Goal: Communication & Community: Answer question/provide support

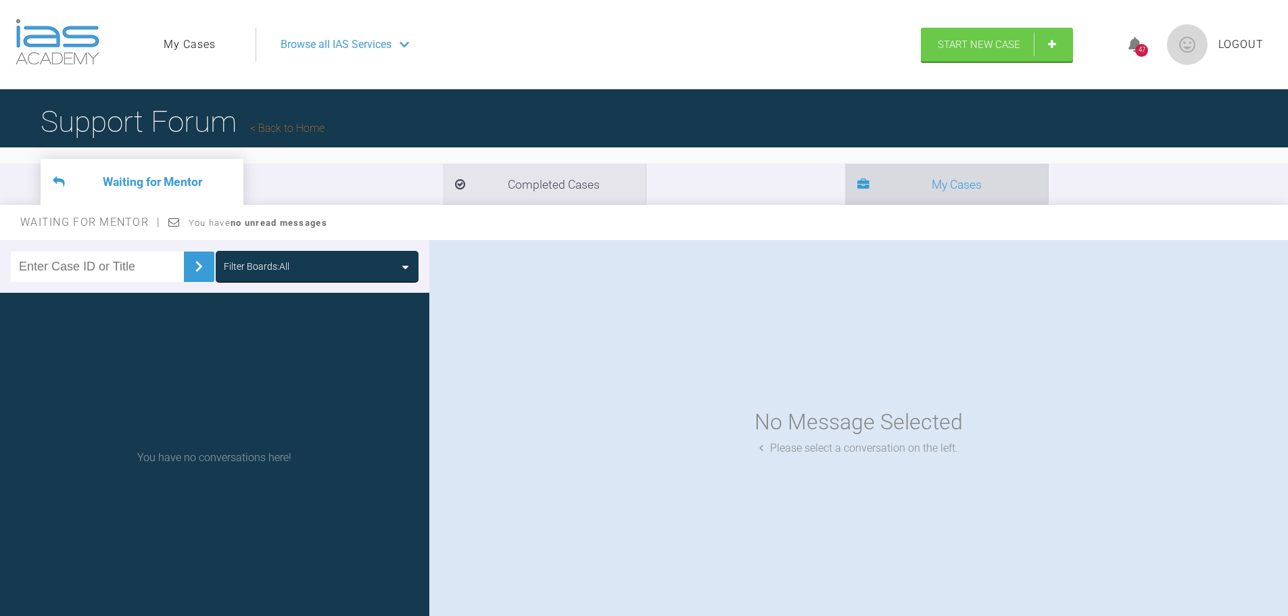
click at [734, 185] on li "My Cases" at bounding box center [946, 184] width 203 height 41
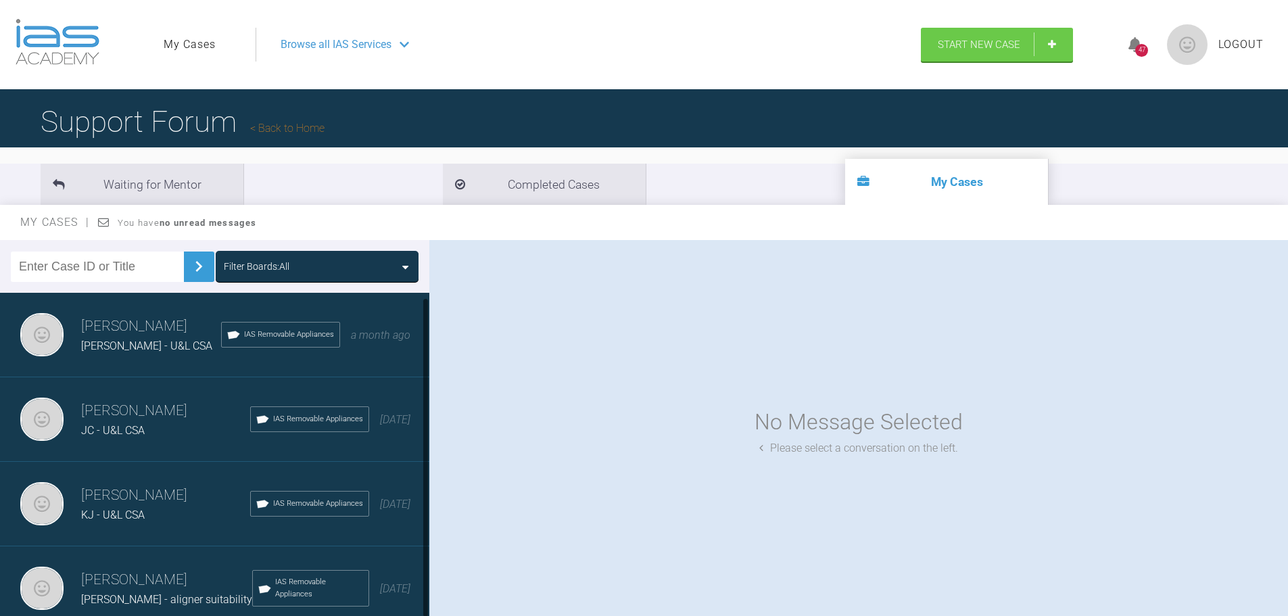
scroll to position [9, 0]
click at [124, 443] on h3 "[PERSON_NAME]" at bounding box center [166, 580] width 171 height 23
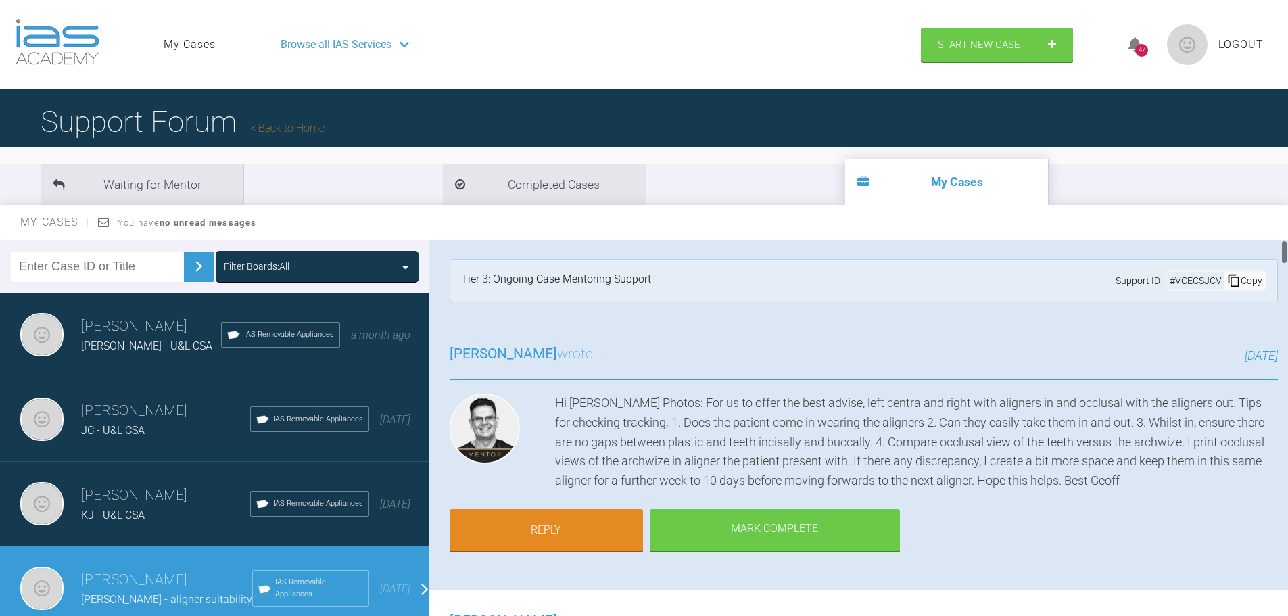
scroll to position [0, 0]
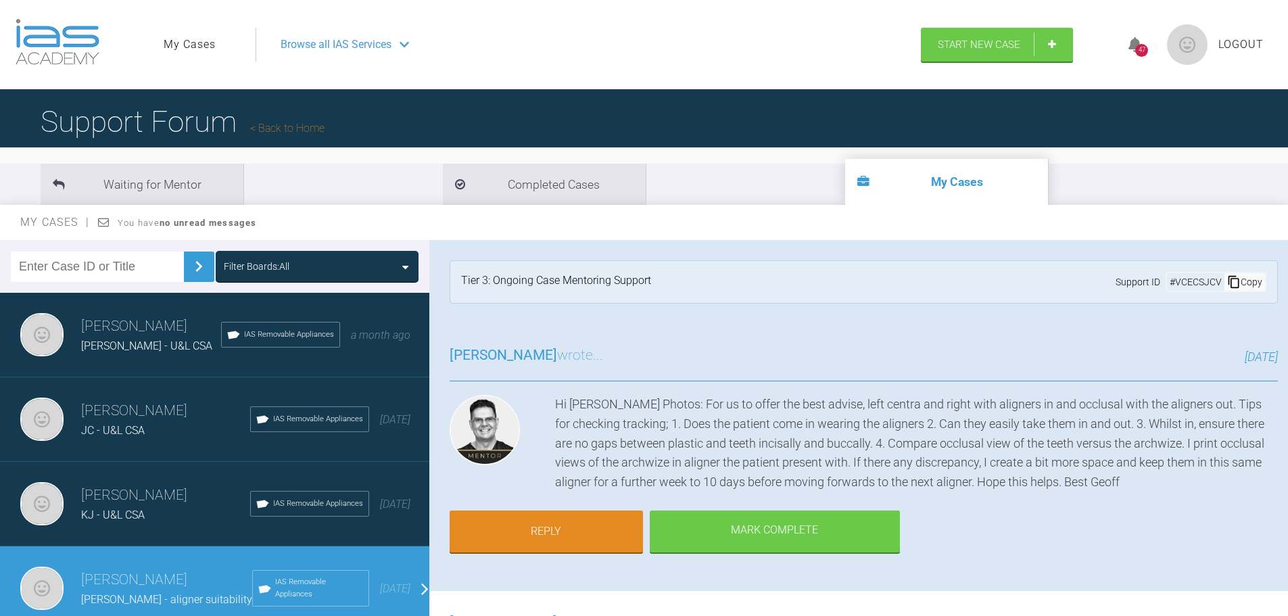
click at [734, 443] on div "Hi [PERSON_NAME] Photos: For us to offer the best advise, left centra and right…" at bounding box center [916, 443] width 723 height 97
click at [575, 443] on link "Reply" at bounding box center [546, 533] width 193 height 42
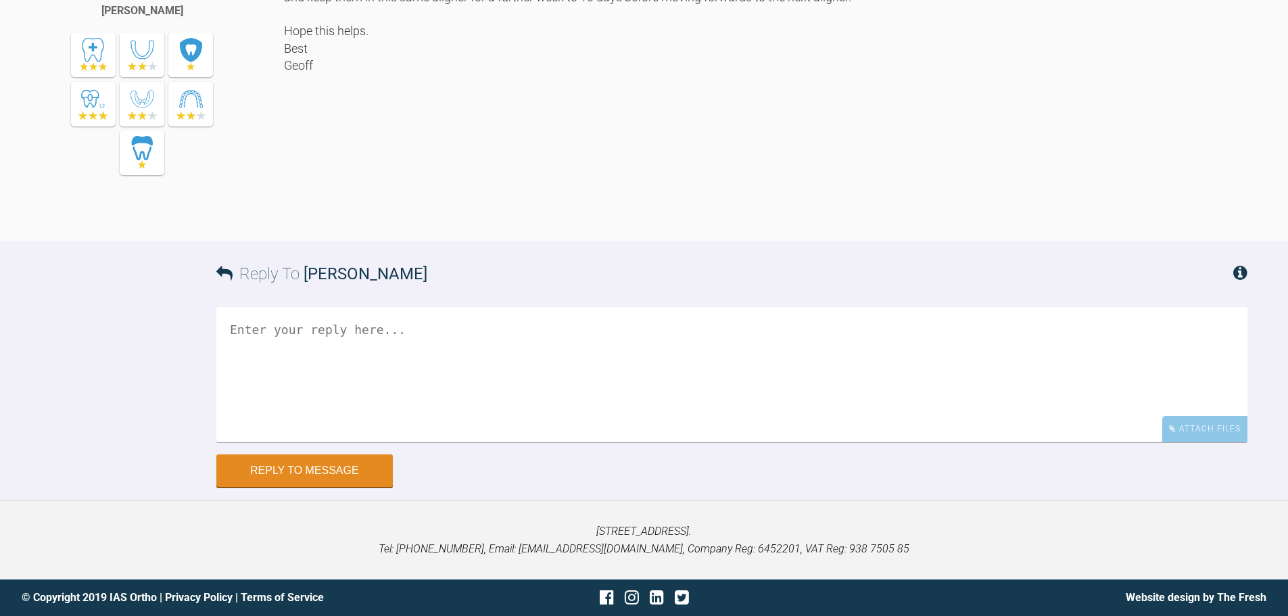
scroll to position [10531, 0]
click at [734, 425] on div "Attach Files" at bounding box center [1204, 429] width 85 height 26
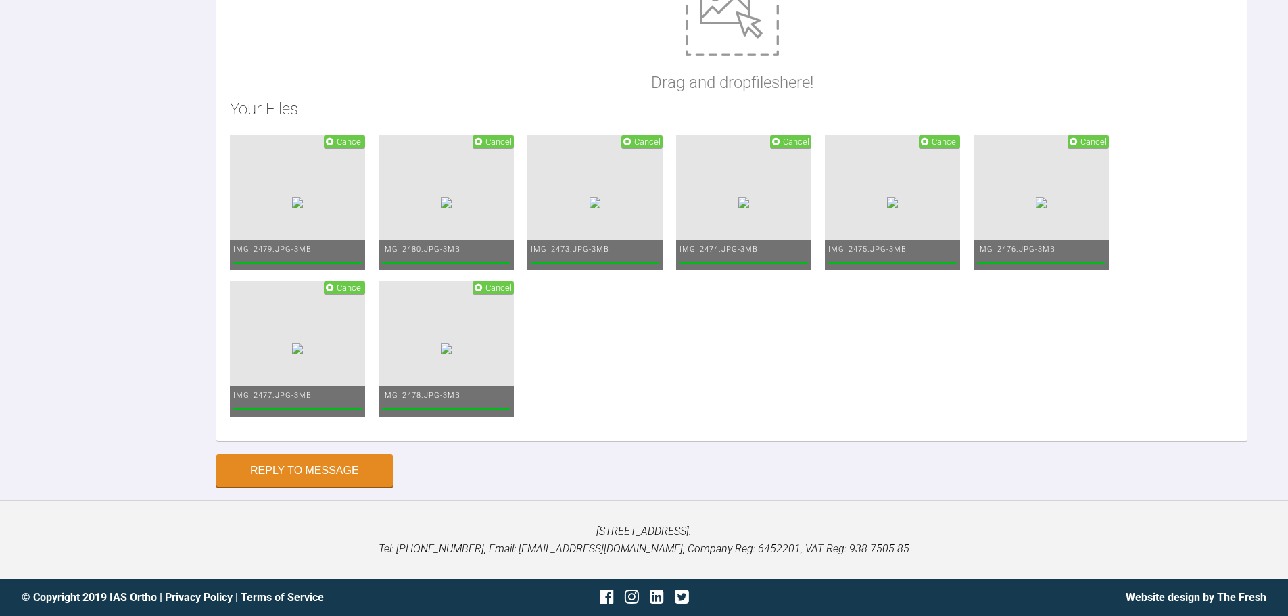
scroll to position [10544, 0]
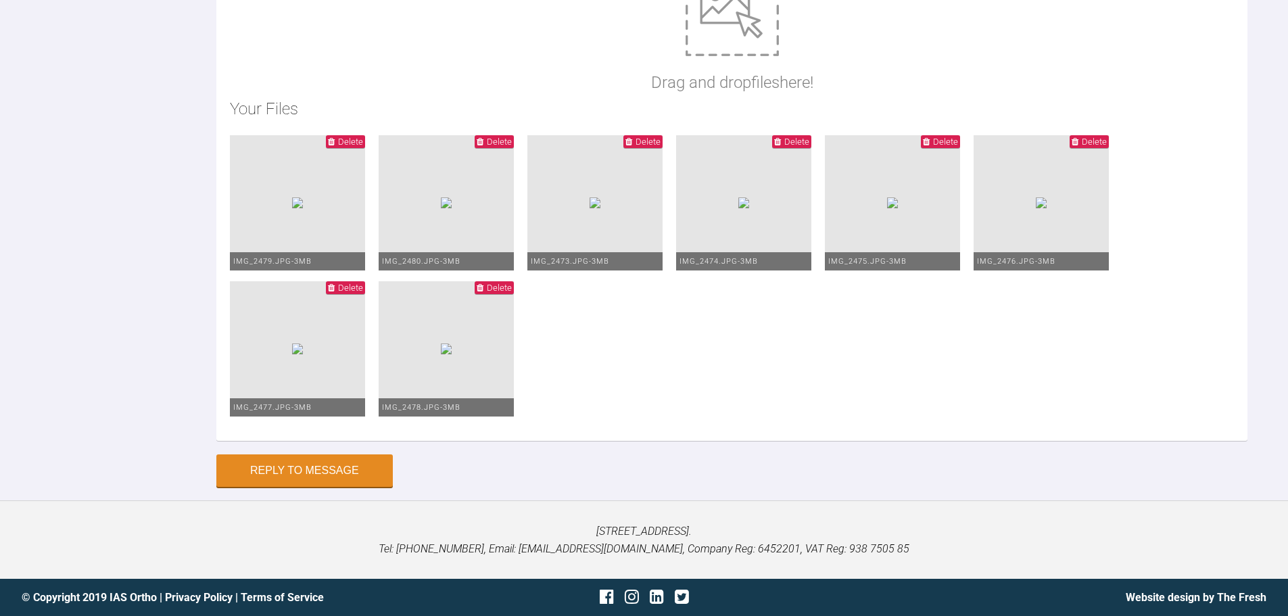
type textarea "Hi [PERSON_NAME], Thank you again for the advice! I've replaced the UR3 attachm…"
click at [452, 345] on img at bounding box center [446, 348] width 11 height 11
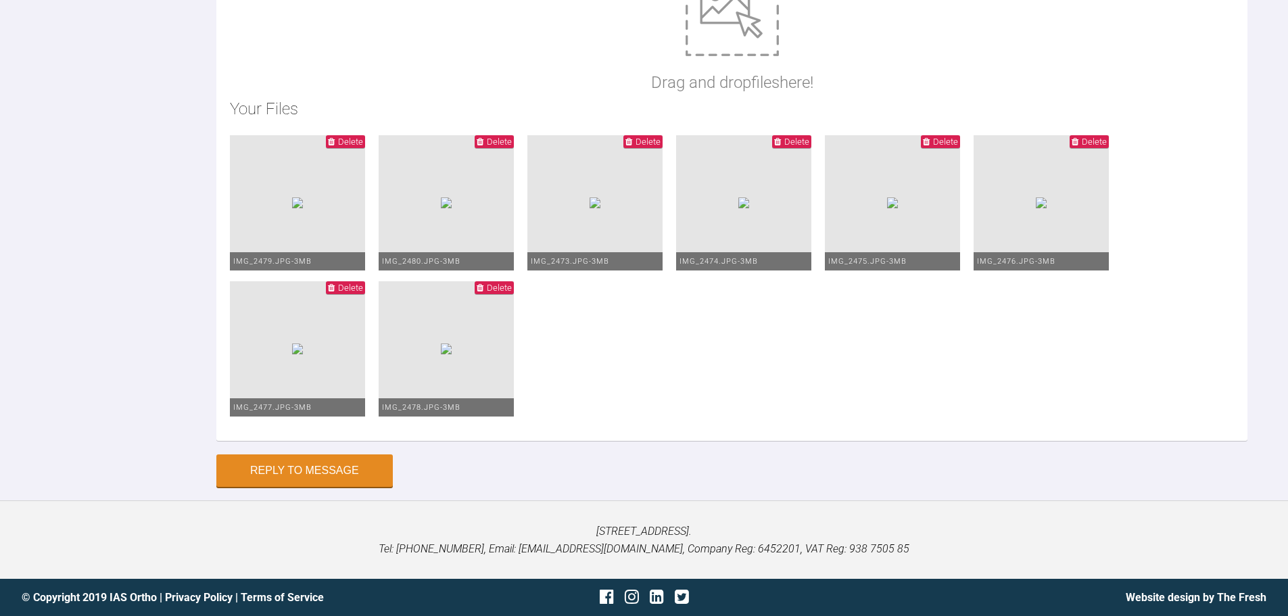
click at [734, 336] on ul "Delete IMG_2479.JPG - 3MB Delete IMG_2480.JPG - 3MB Delete IMG_2473.JPG - 3MB D…" at bounding box center [732, 281] width 1004 height 292
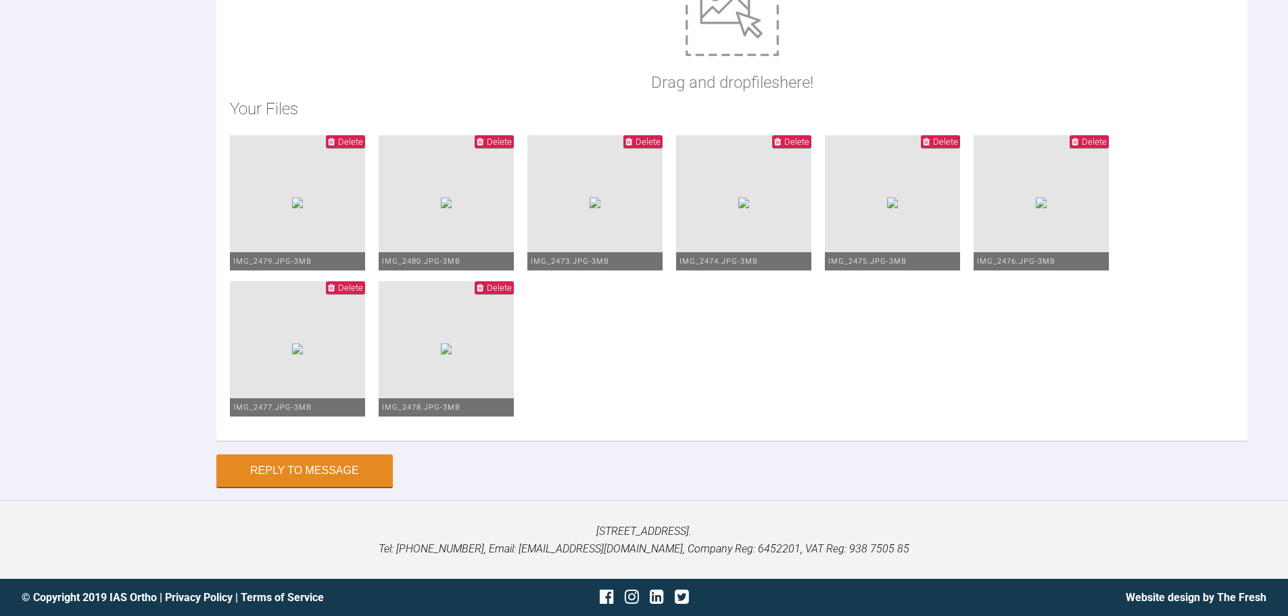
type textarea "Hi [PERSON_NAME], Thank you again for the advice! I've replaced the UR3 attachm…"
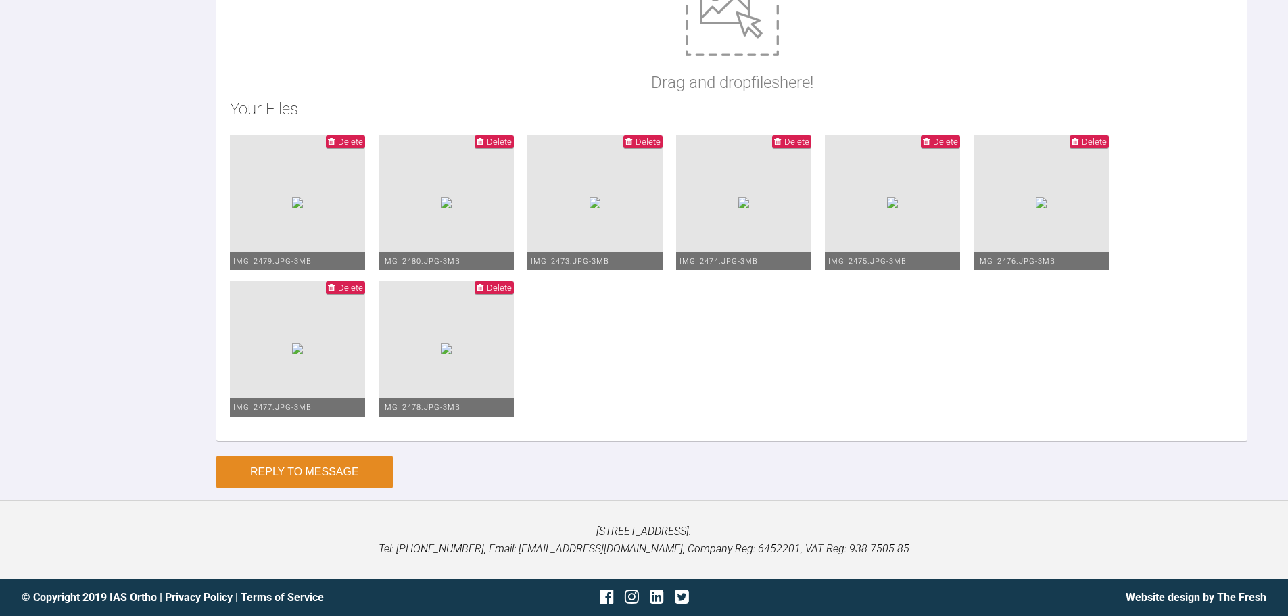
click at [292, 443] on button "Reply to Message" at bounding box center [304, 472] width 176 height 32
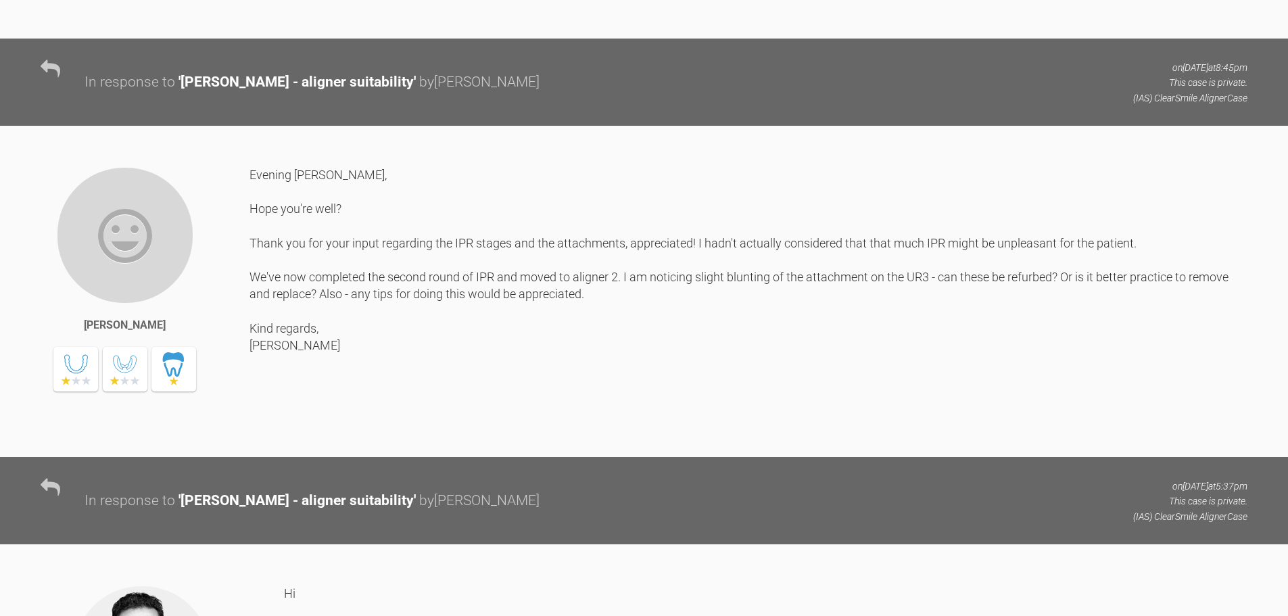
scroll to position [7523, 0]
